Goal: Transaction & Acquisition: Obtain resource

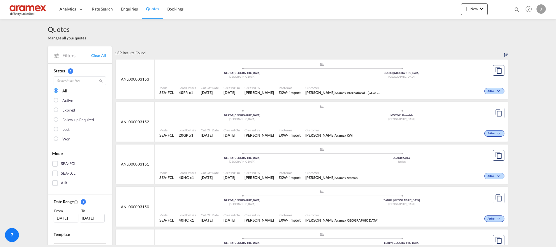
click at [52, 175] on div "SEA-LCL" at bounding box center [55, 173] width 6 height 6
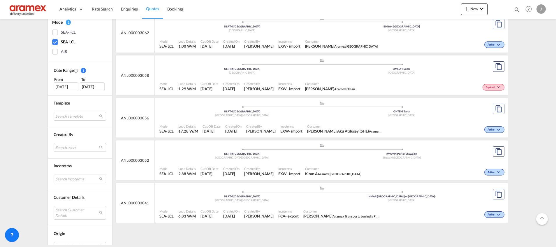
scroll to position [175, 0]
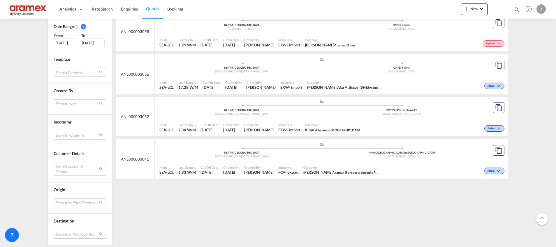
click at [66, 232] on md-select "Search by Port/Country JPNIC nichinan [GEOGRAPHIC_DATA] AEAMF mussafah [GEOGRAP…" at bounding box center [80, 233] width 52 height 9
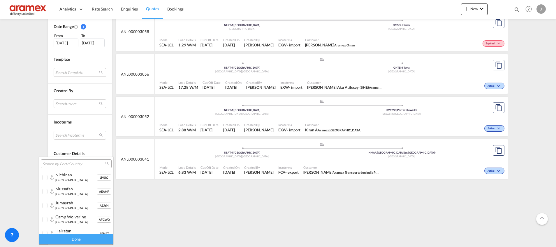
click at [67, 162] on input "search" at bounding box center [74, 163] width 63 height 5
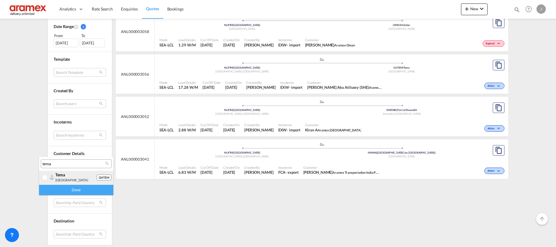
type input "tema"
click at [47, 178] on div at bounding box center [45, 178] width 6 height 6
click at [69, 192] on div "Done" at bounding box center [76, 189] width 74 height 10
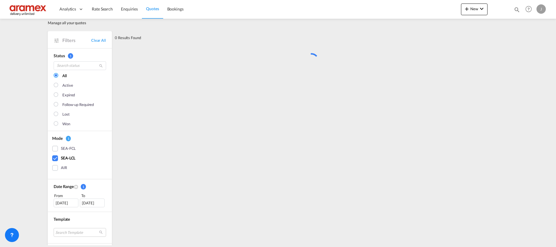
scroll to position [0, 0]
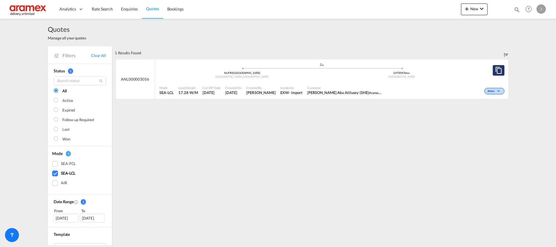
click at [495, 69] on md-icon "assets/icons/custom/copyQuote.svg" at bounding box center [498, 70] width 7 height 7
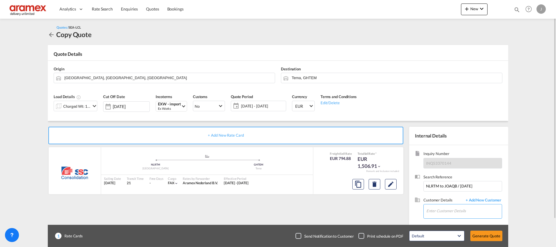
click at [432, 210] on input "Enter Customer Details" at bounding box center [463, 210] width 75 height 13
click at [453, 195] on div "[PERSON_NAME] [PERSON_NAME] [PERSON_NAME]@[DOMAIN_NAME] | Aramex International …" at bounding box center [464, 196] width 76 height 16
type input "Aramex International – [GEOGRAPHIC_DATA], [GEOGRAPHIC_DATA], [PERSON_NAME] Dank…"
click at [478, 234] on button "Generate Quote" at bounding box center [486, 235] width 32 height 10
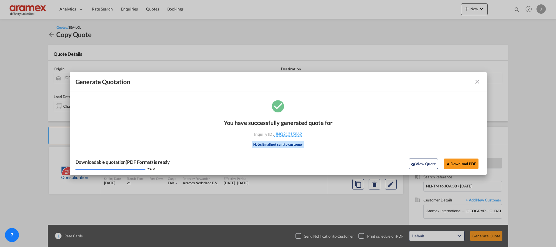
click at [473, 82] on div "Generate Quotation You ..." at bounding box center [460, 81] width 41 height 7
click at [478, 80] on md-icon "icon-close fg-AAA8AD cursor m-0" at bounding box center [477, 81] width 7 height 7
